Goal: Information Seeking & Learning: Learn about a topic

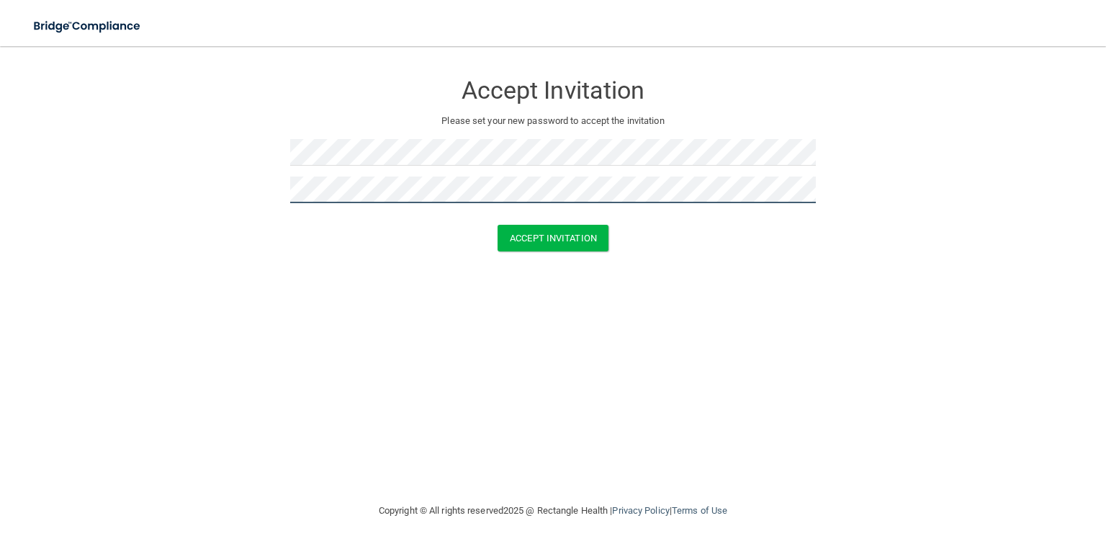
click at [498, 225] on button "Accept Invitation" at bounding box center [553, 238] width 111 height 27
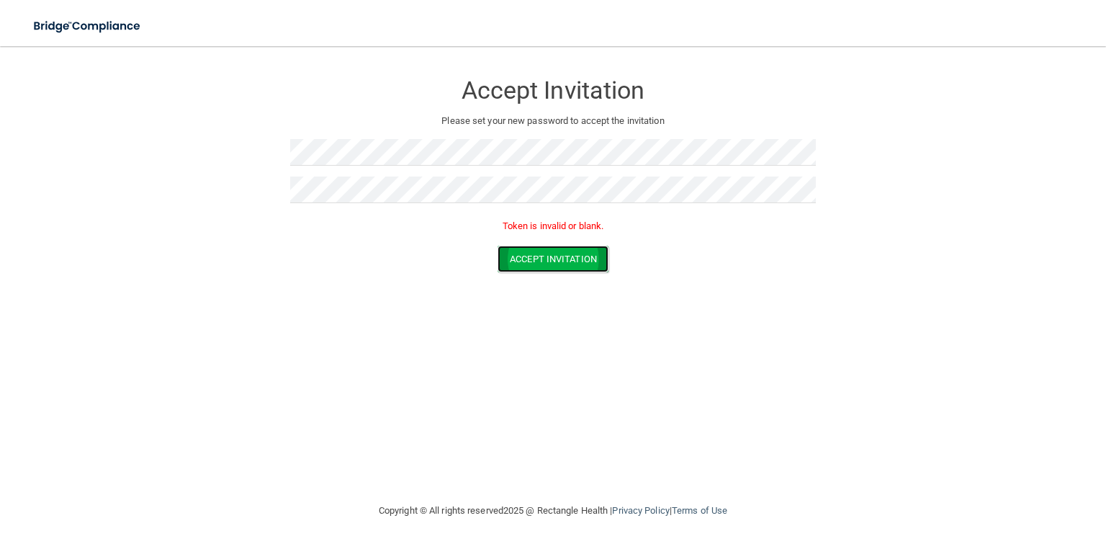
click at [532, 255] on button "Accept Invitation" at bounding box center [553, 259] width 111 height 27
click at [532, 256] on button "Accept Invitation" at bounding box center [553, 259] width 111 height 27
click at [527, 256] on button "Accept Invitation" at bounding box center [553, 259] width 111 height 27
click at [325, 319] on div "Accept Invitation Please set your new password to accept the invitation Token i…" at bounding box center [553, 274] width 1049 height 427
click at [565, 260] on button "Accept Invitation" at bounding box center [553, 259] width 111 height 27
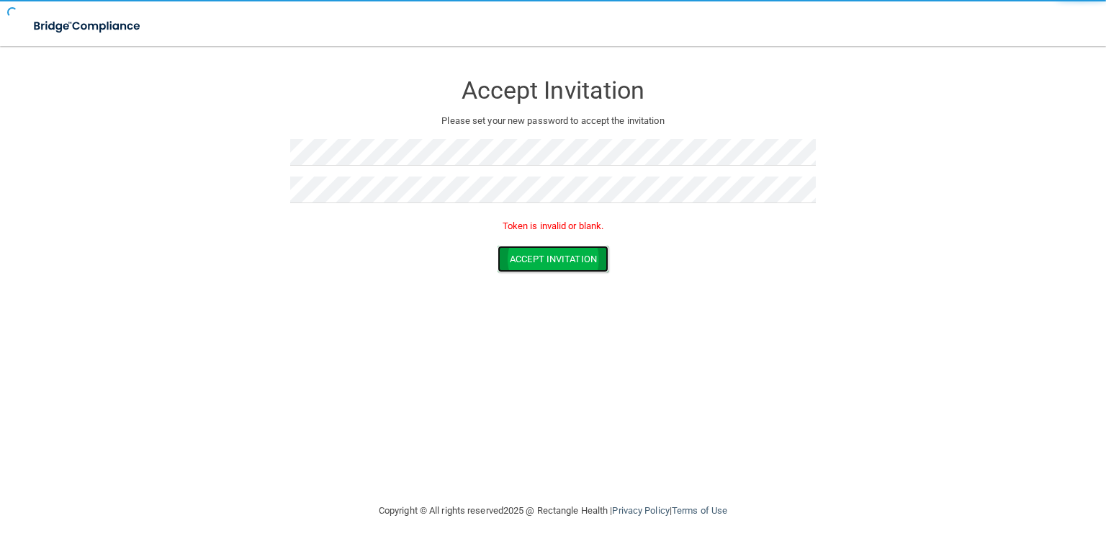
click at [565, 260] on button "Accept Invitation" at bounding box center [553, 259] width 111 height 27
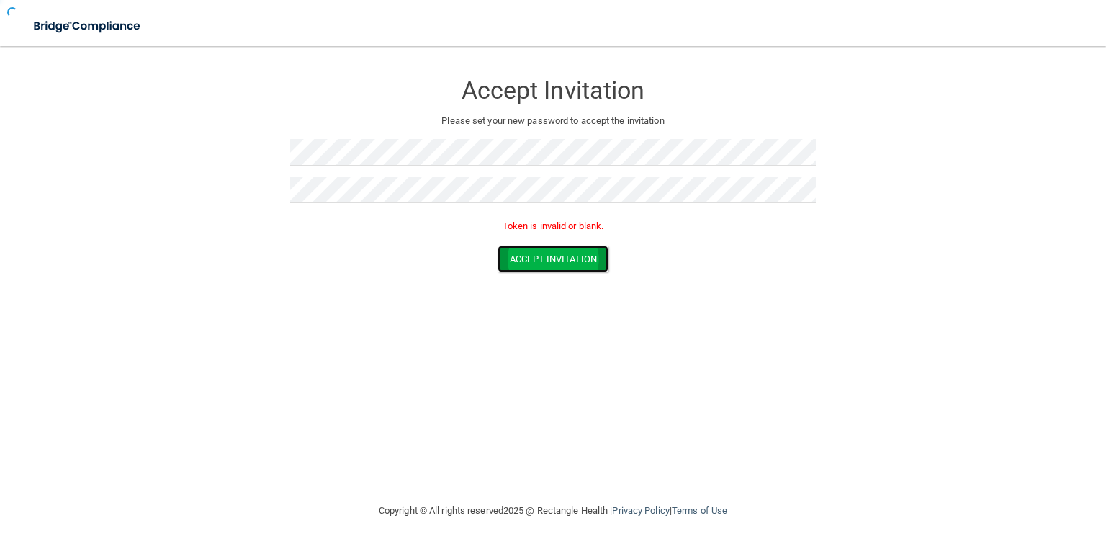
click at [565, 260] on button "Accept Invitation" at bounding box center [553, 259] width 111 height 27
click at [565, 261] on button "Accept Invitation" at bounding box center [553, 259] width 111 height 27
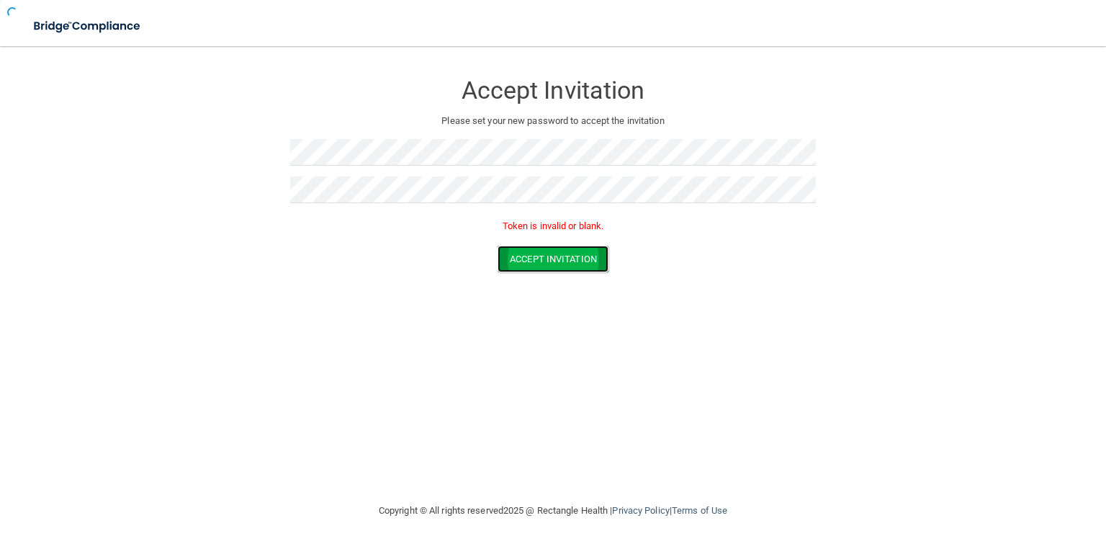
click at [565, 260] on button "Accept Invitation" at bounding box center [553, 259] width 111 height 27
click at [567, 260] on button "Accept Invitation" at bounding box center [553, 259] width 111 height 27
click at [565, 252] on button "Accept Invitation" at bounding box center [553, 259] width 111 height 27
click at [563, 236] on form "Accept Invitation Please set your new password to accept the invitation Token i…" at bounding box center [553, 175] width 1049 height 229
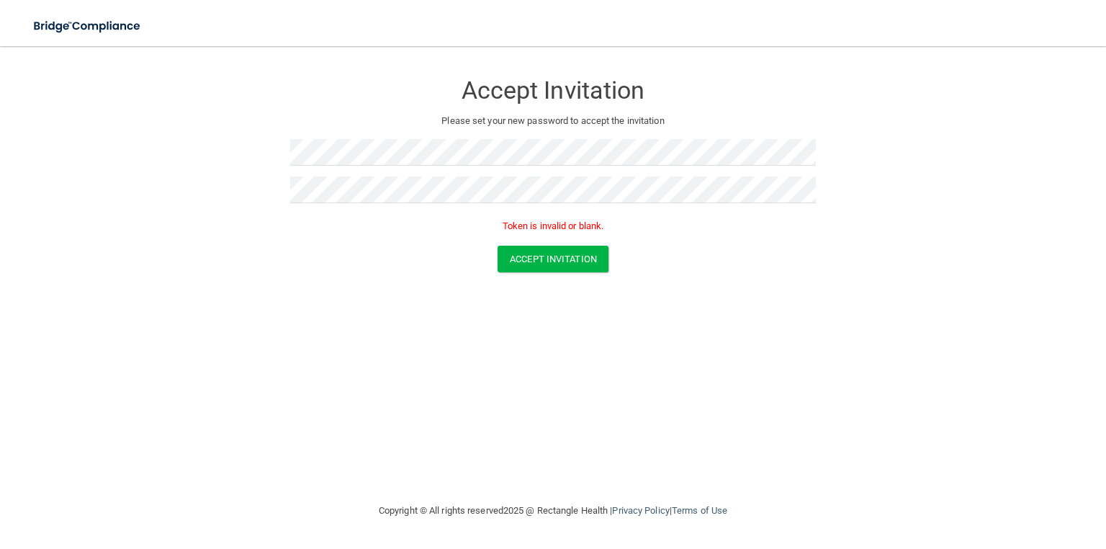
click at [514, 225] on p "Token is invalid or blank." at bounding box center [553, 226] width 526 height 17
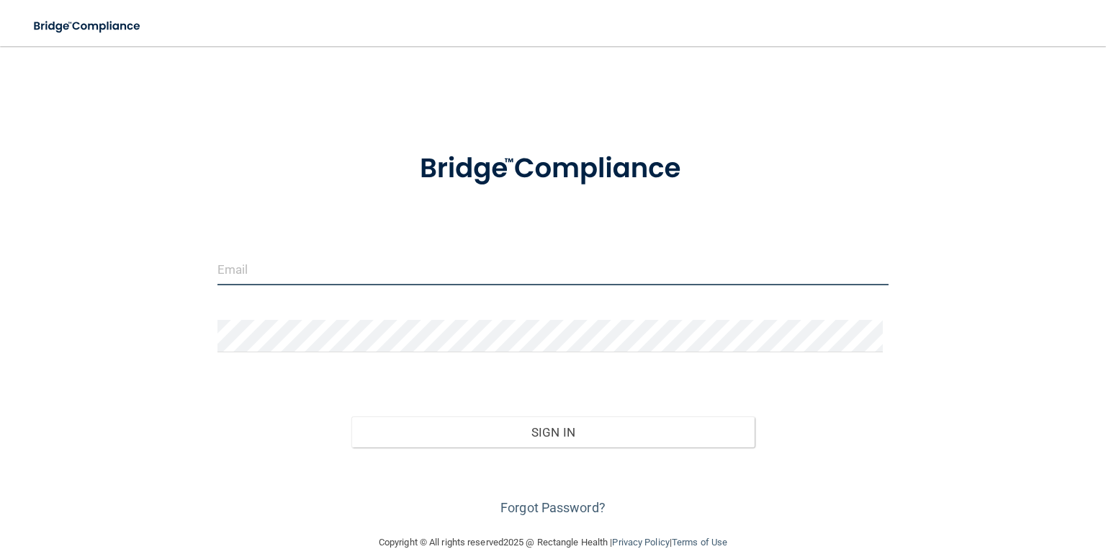
click at [375, 272] on input "email" at bounding box center [553, 269] width 671 height 32
type input "adamacela@gldpdental.com"
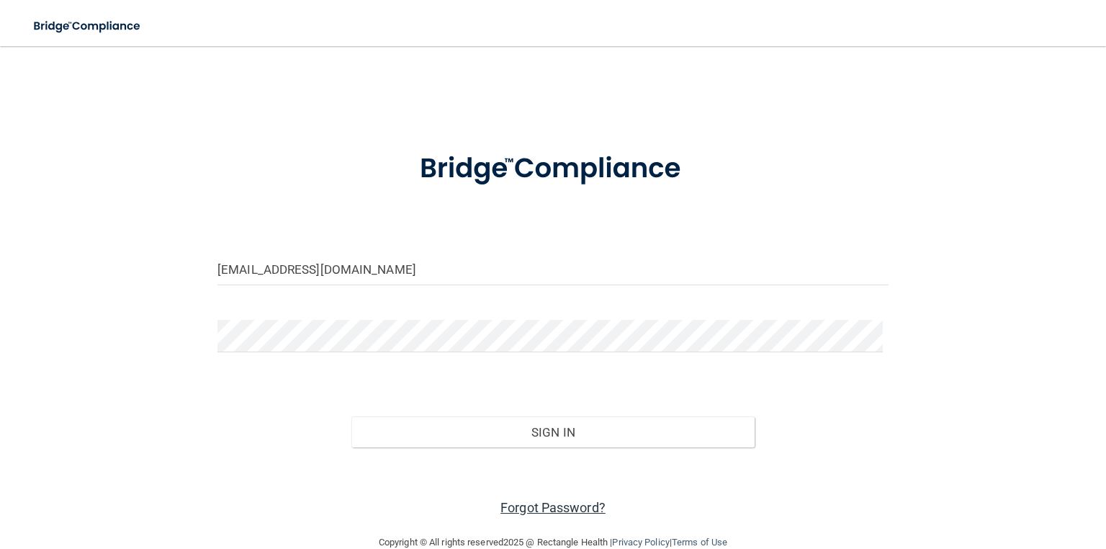
click at [510, 509] on link "Forgot Password?" at bounding box center [553, 507] width 105 height 15
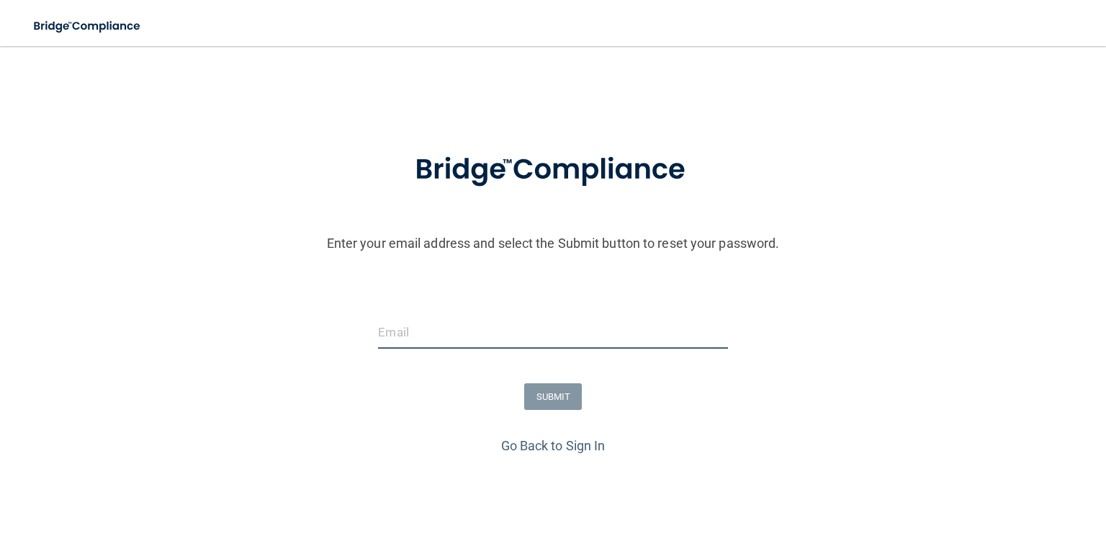
click at [435, 334] on input "email" at bounding box center [552, 332] width 349 height 32
type input "adamacela@gldpdental.com"
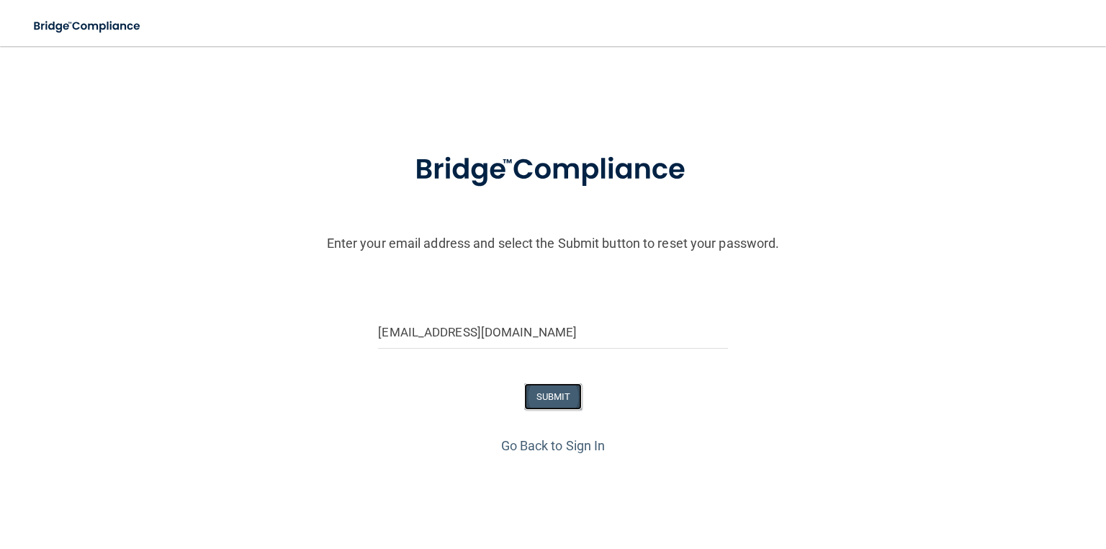
click at [527, 393] on button "SUBMIT" at bounding box center [553, 396] width 58 height 27
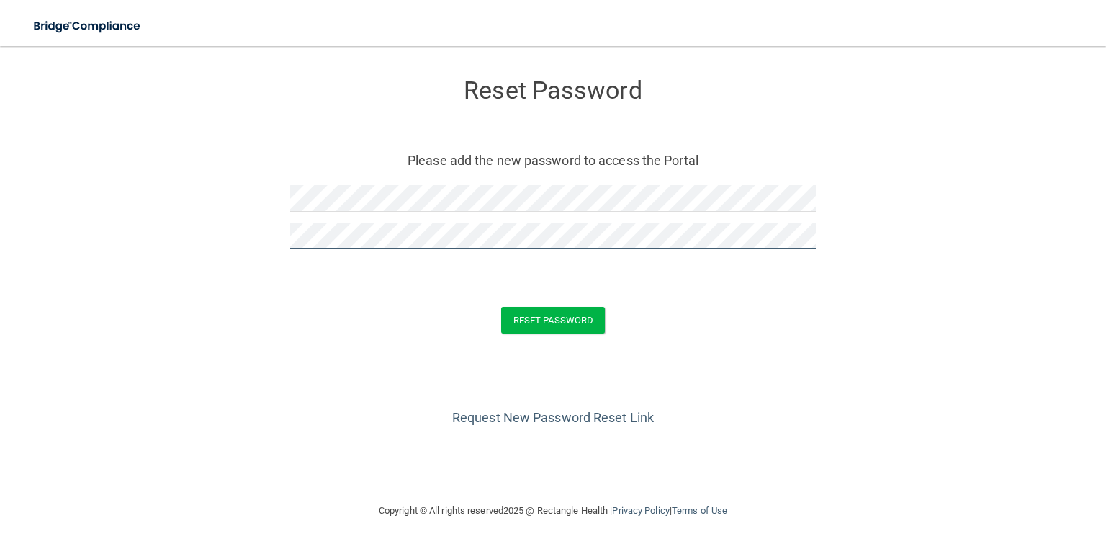
click at [501, 307] on button "Reset Password" at bounding box center [553, 320] width 104 height 27
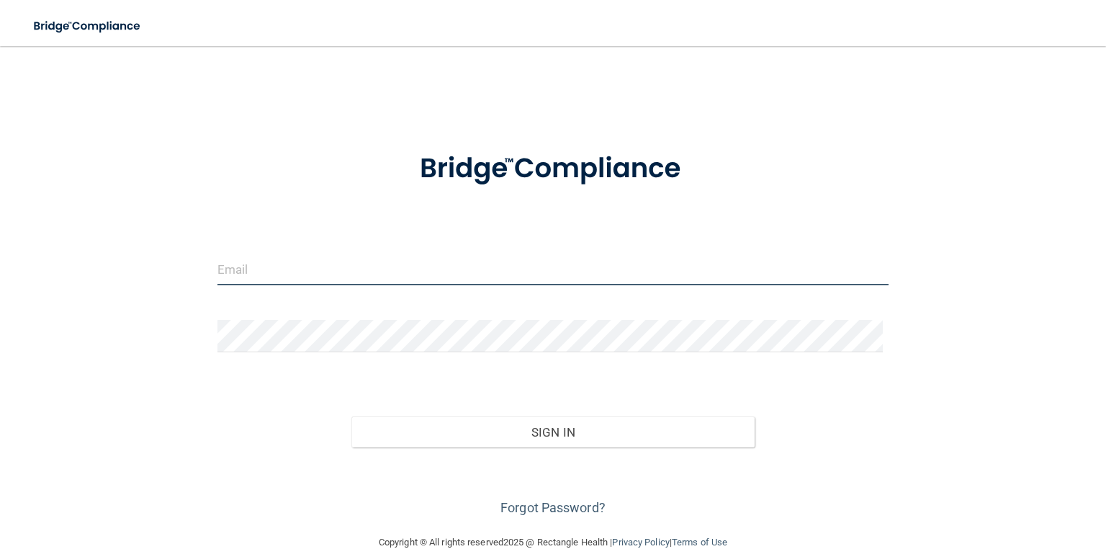
click at [405, 280] on input "email" at bounding box center [553, 269] width 671 height 32
type input "[EMAIL_ADDRESS][DOMAIN_NAME]"
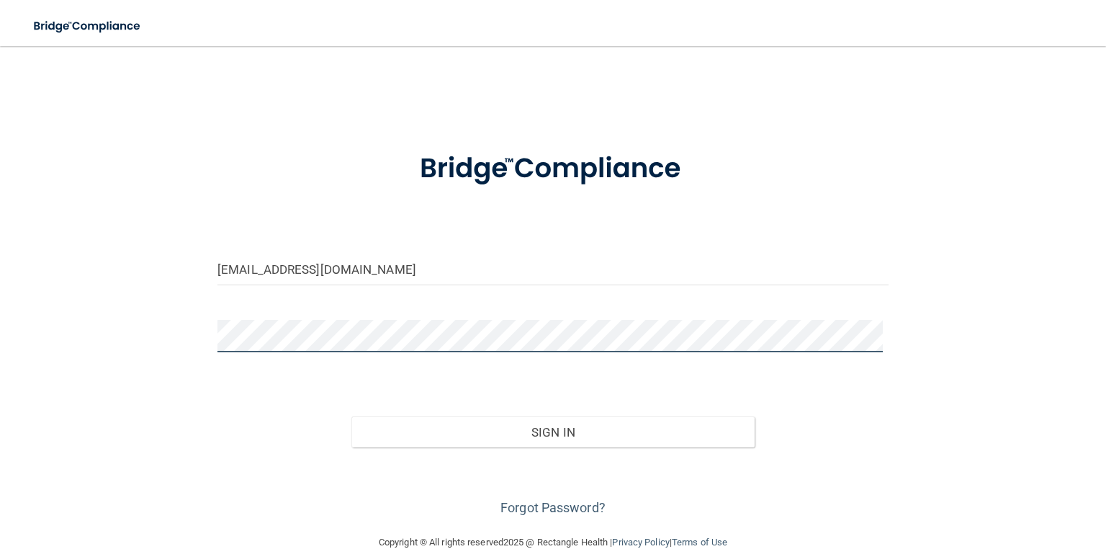
click at [352, 416] on button "Sign In" at bounding box center [553, 432] width 403 height 32
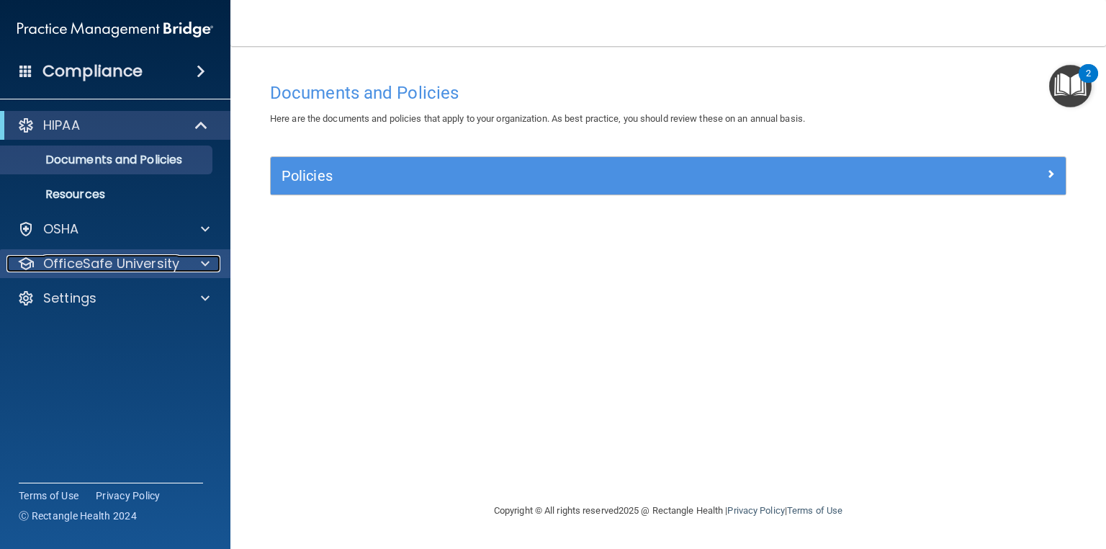
click at [210, 263] on div at bounding box center [203, 263] width 36 height 17
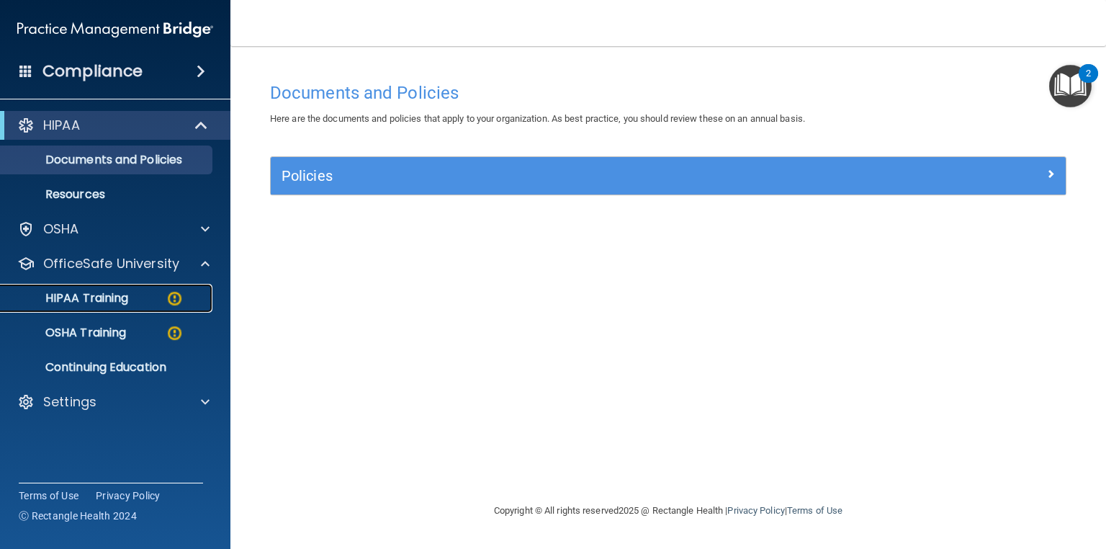
click at [172, 290] on img at bounding box center [175, 299] width 18 height 18
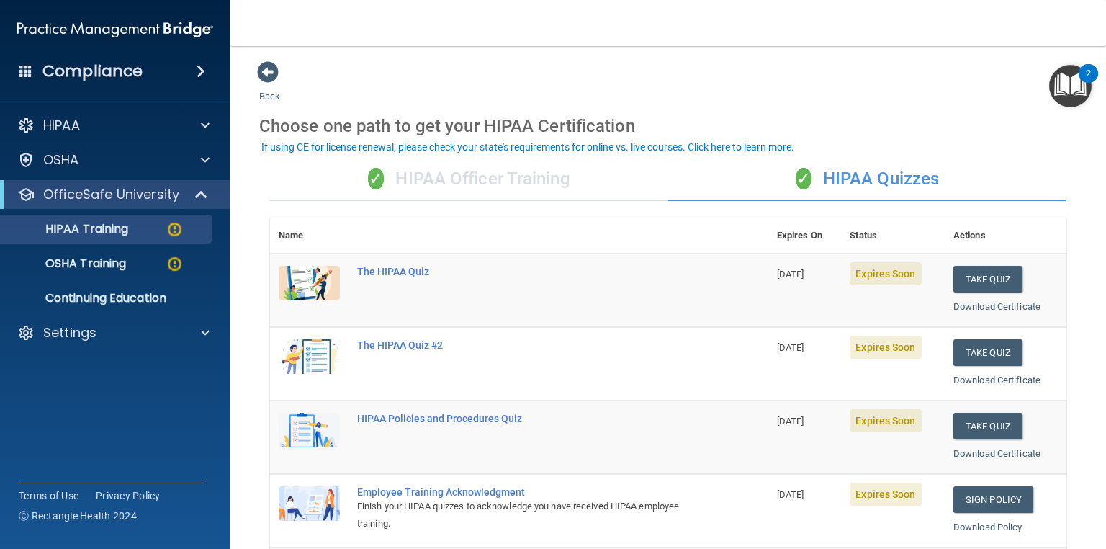
click at [505, 179] on div "✓ HIPAA Officer Training" at bounding box center [469, 179] width 398 height 43
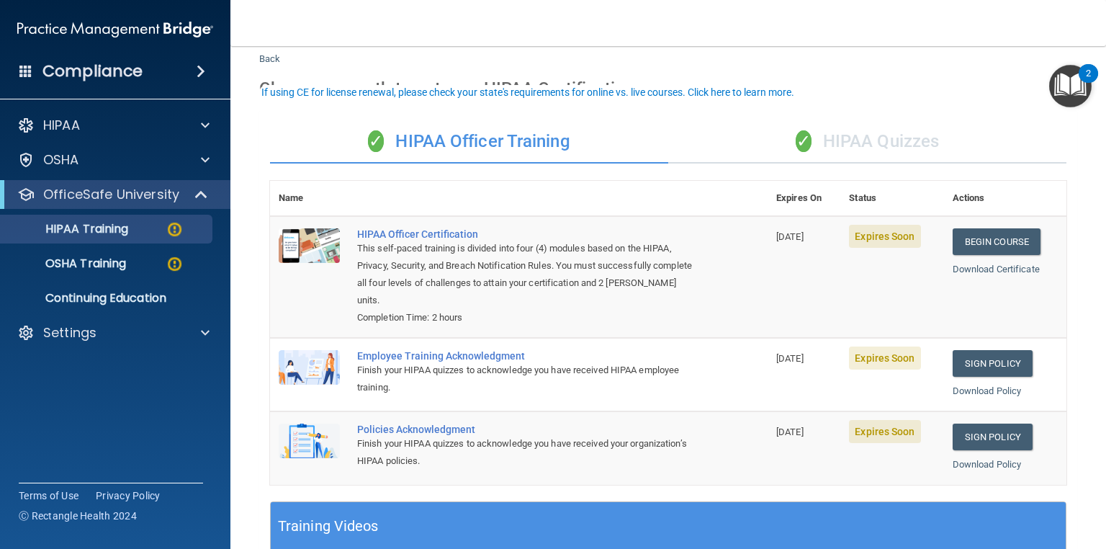
scroll to position [58, 0]
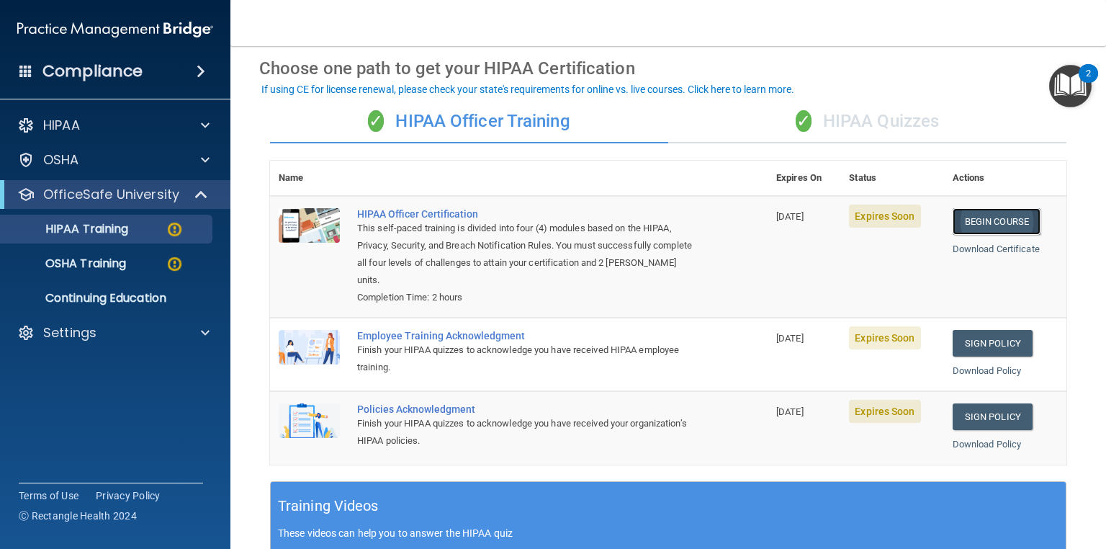
click at [1009, 217] on link "Begin Course" at bounding box center [997, 221] width 88 height 27
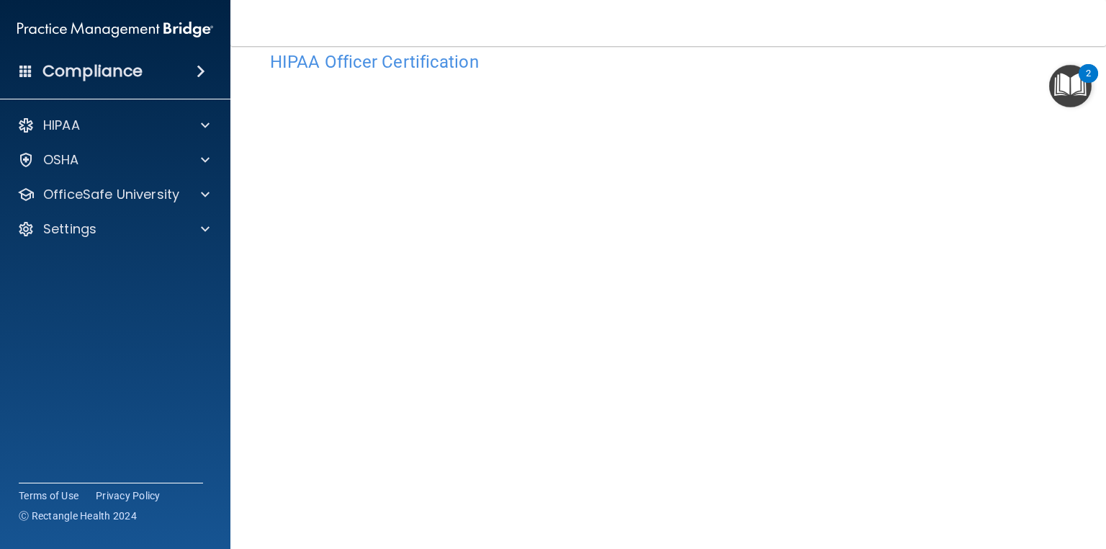
scroll to position [58, 0]
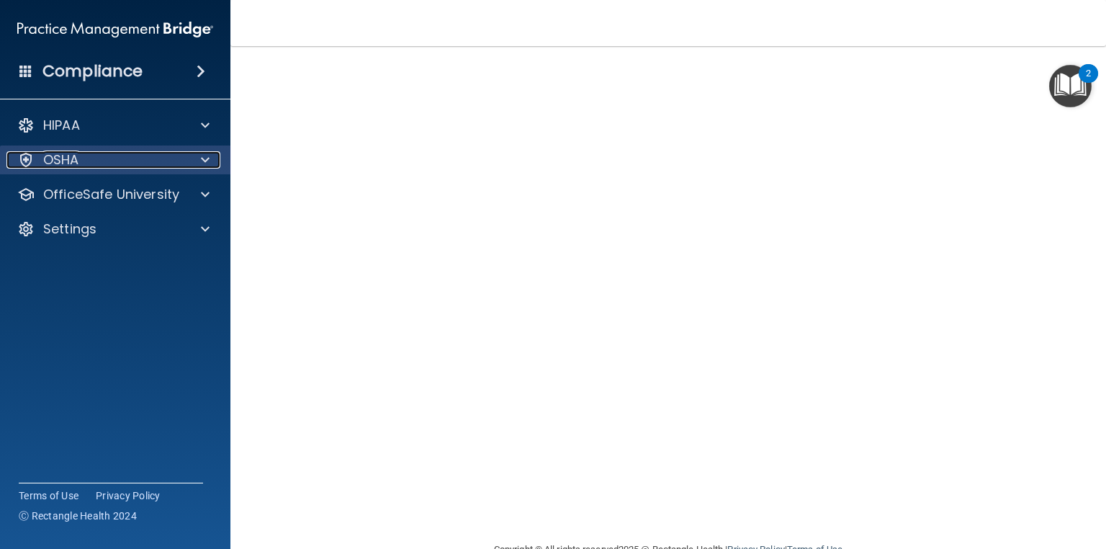
click at [204, 160] on span at bounding box center [205, 159] width 9 height 17
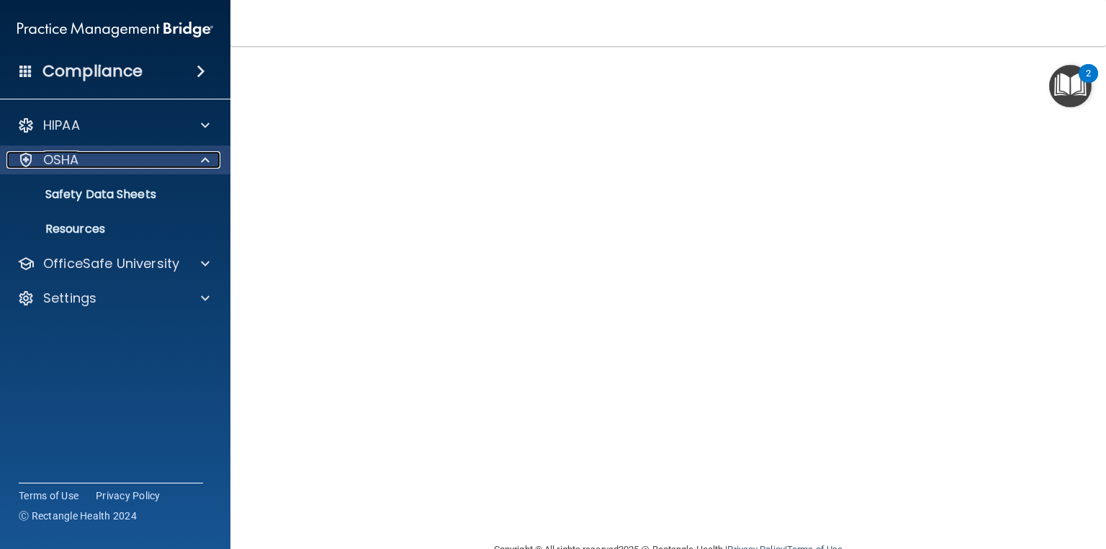
click at [204, 160] on span at bounding box center [205, 159] width 9 height 17
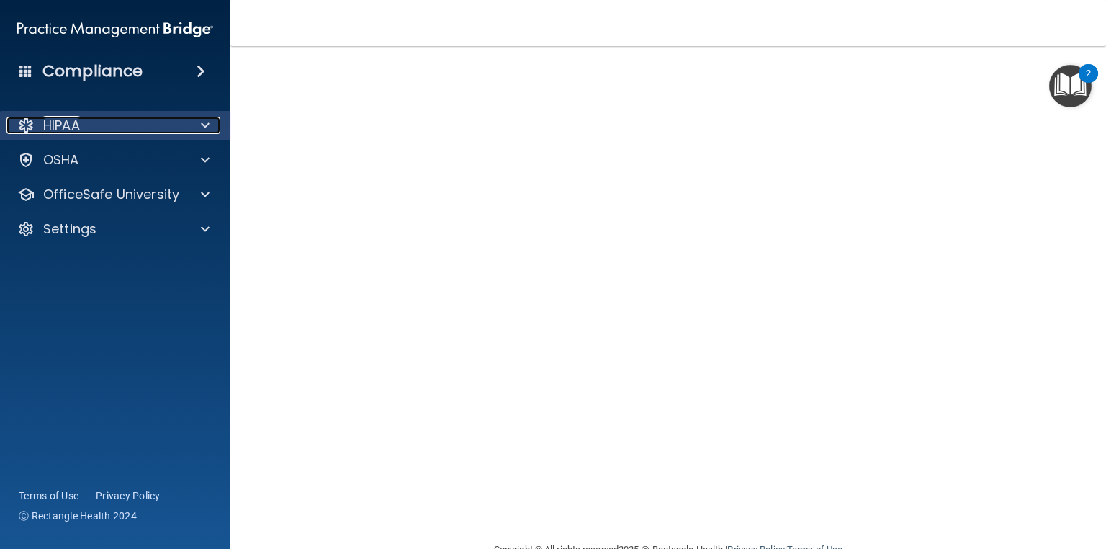
click at [206, 125] on span at bounding box center [205, 125] width 9 height 17
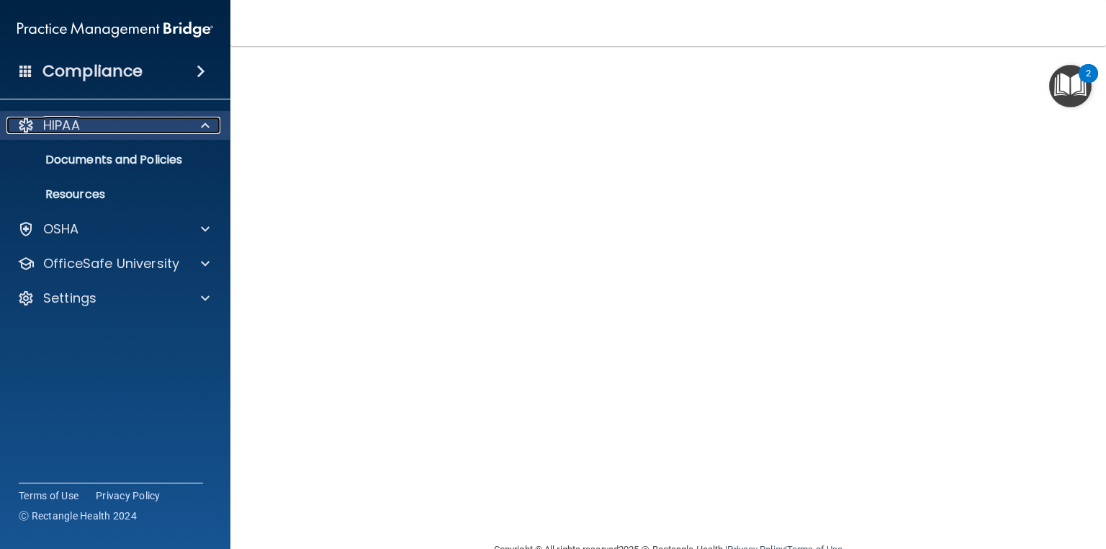
click at [206, 125] on span at bounding box center [205, 125] width 9 height 17
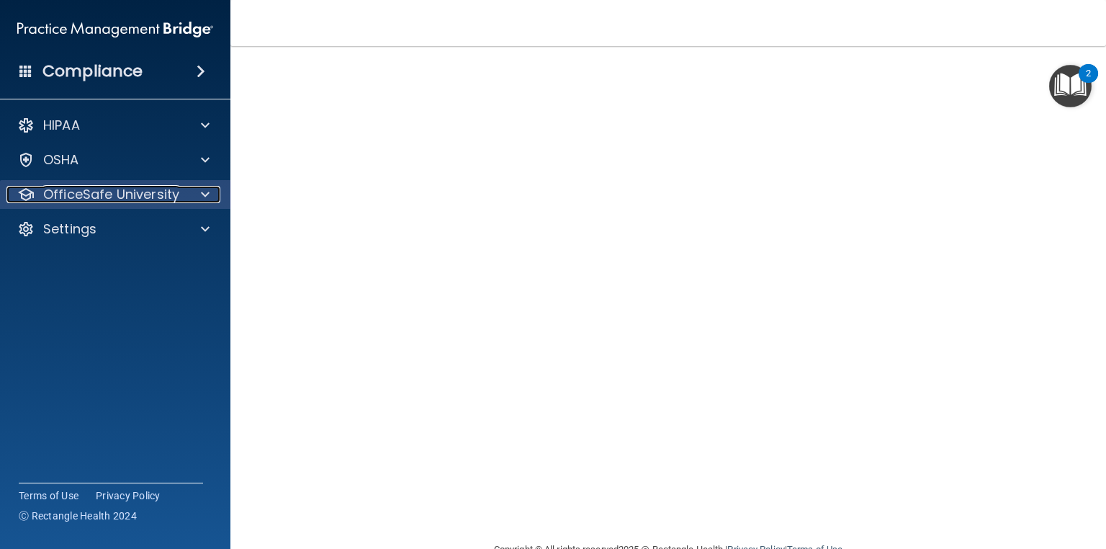
click at [205, 188] on span at bounding box center [205, 194] width 9 height 17
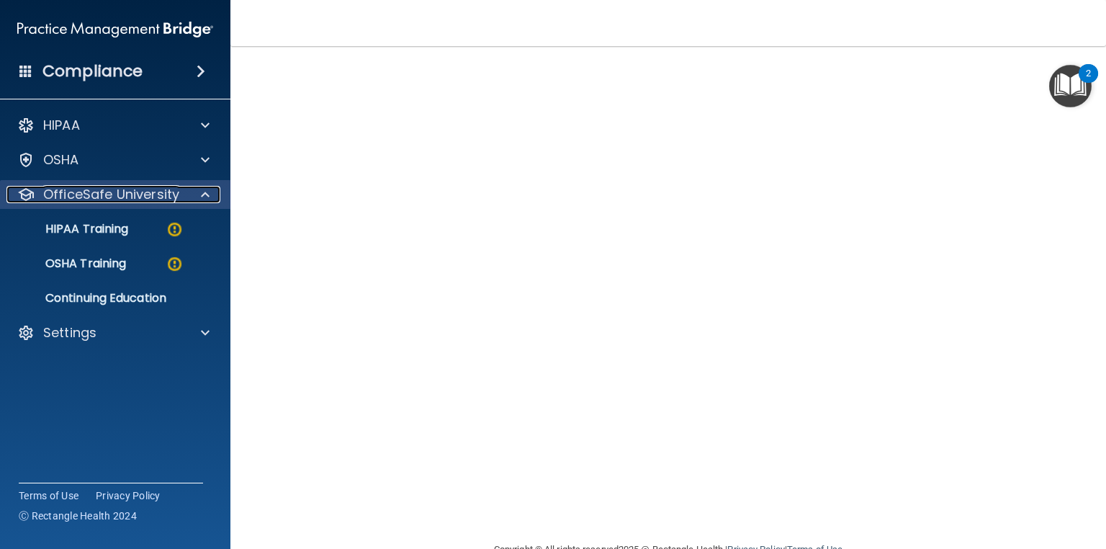
click at [205, 188] on span at bounding box center [205, 194] width 9 height 17
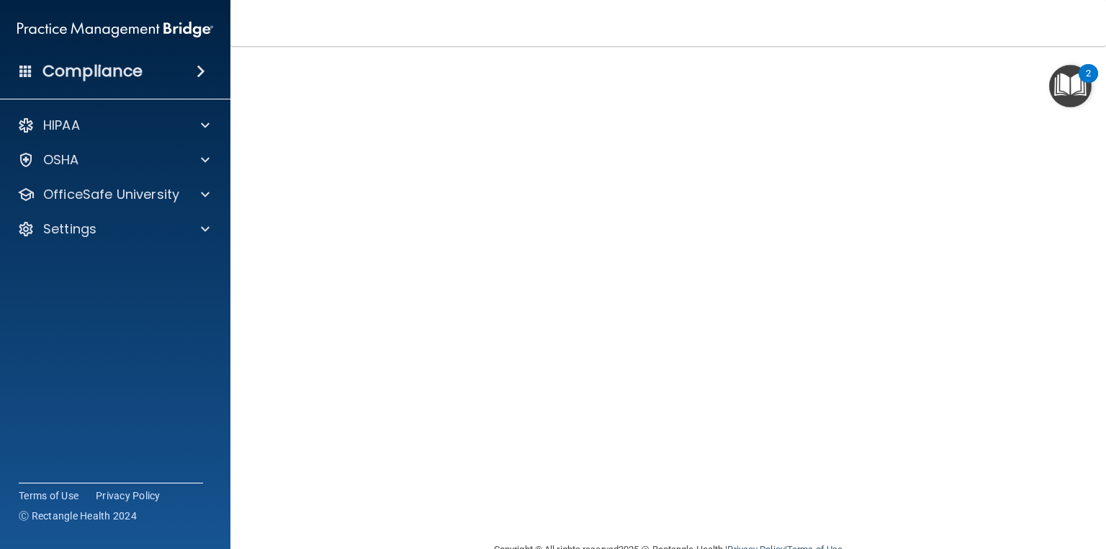
click at [1059, 82] on img "Open Resource Center, 2 new notifications" at bounding box center [1071, 86] width 43 height 43
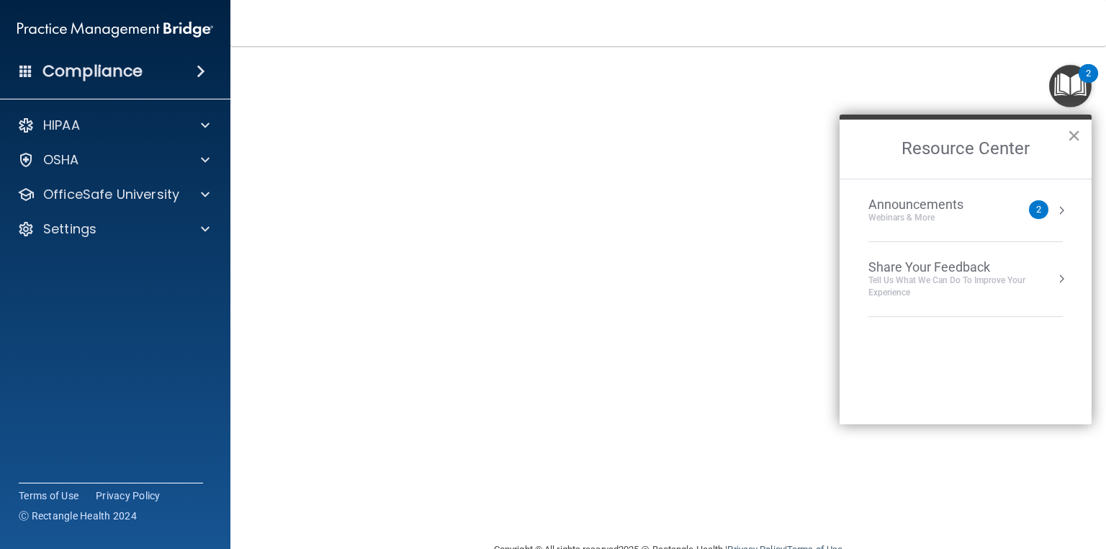
click at [1078, 133] on button "×" at bounding box center [1075, 135] width 14 height 23
